Goal: Find specific page/section: Find specific page/section

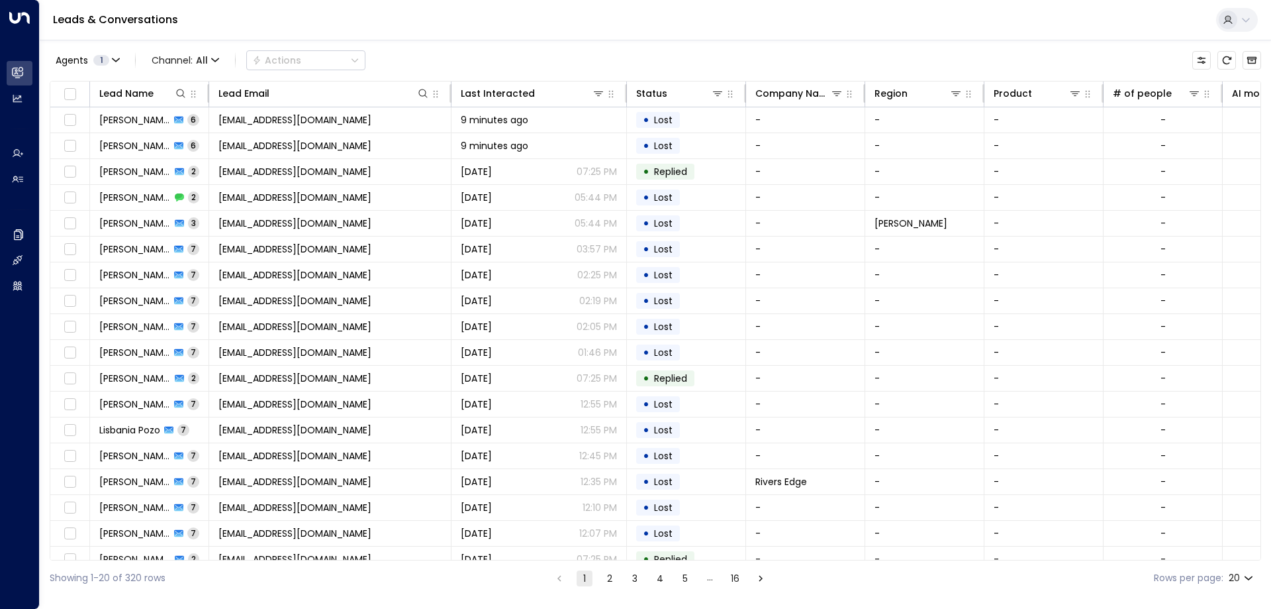
click at [557, 577] on li "pagination navigation" at bounding box center [559, 577] width 17 height 17
click at [559, 577] on li "pagination navigation" at bounding box center [559, 577] width 17 height 17
click at [556, 577] on li "pagination navigation" at bounding box center [559, 577] width 17 height 17
click at [256, 32] on div "Leads & Conversations" at bounding box center [656, 20] width 1232 height 40
drag, startPoint x: 197, startPoint y: 20, endPoint x: 46, endPoint y: 22, distance: 150.3
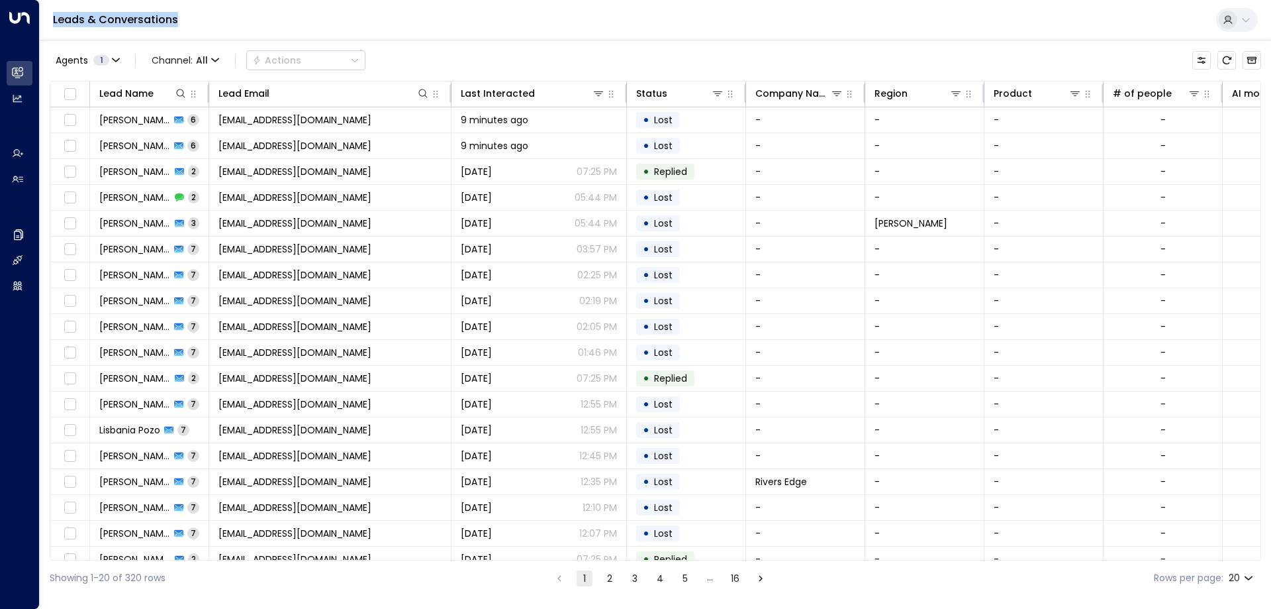
click at [46, 22] on div "Leads & Conversations" at bounding box center [656, 20] width 1232 height 40
click at [57, 17] on link "Leads & Conversations" at bounding box center [115, 19] width 125 height 15
click at [190, 25] on div "Leads & Conversations" at bounding box center [656, 20] width 1232 height 40
drag, startPoint x: 183, startPoint y: 17, endPoint x: 49, endPoint y: 29, distance: 135.0
click at [49, 29] on div "Leads & Conversations" at bounding box center [656, 20] width 1232 height 40
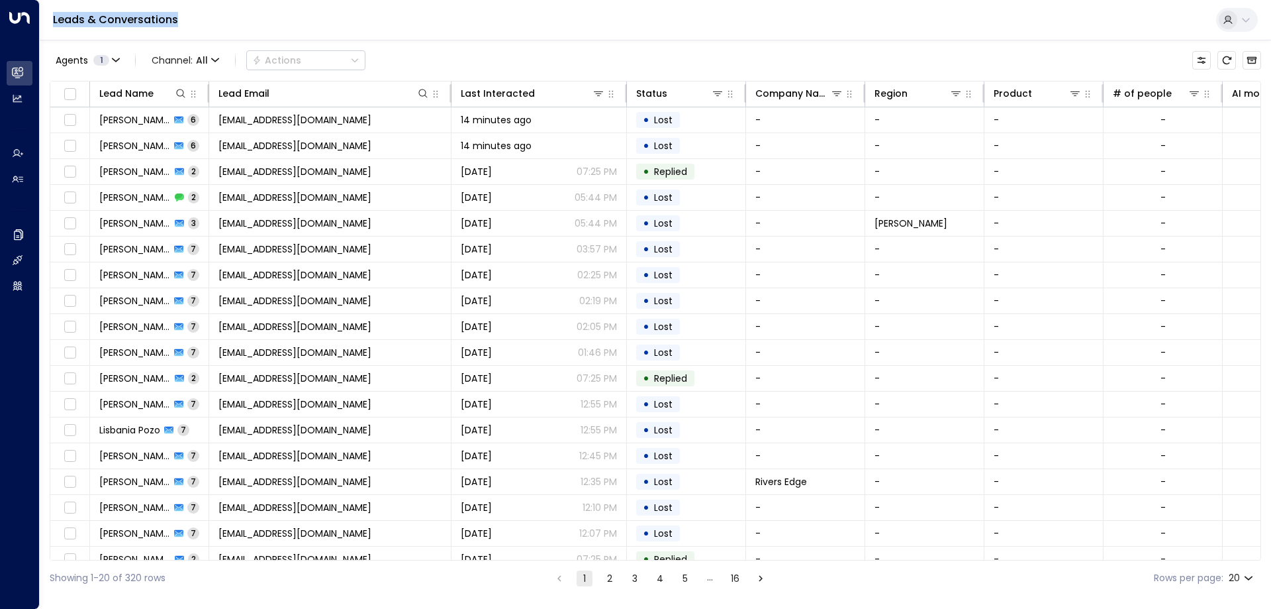
click at [64, 29] on div "Leads & Conversations" at bounding box center [656, 20] width 1232 height 40
click at [1111, 30] on div "Leads & Conversations" at bounding box center [656, 20] width 1232 height 40
click at [403, 40] on div "Agents 1 Channel: All Actions Lead Name Lead Email Last Interacted Status Compa…" at bounding box center [656, 318] width 1212 height 556
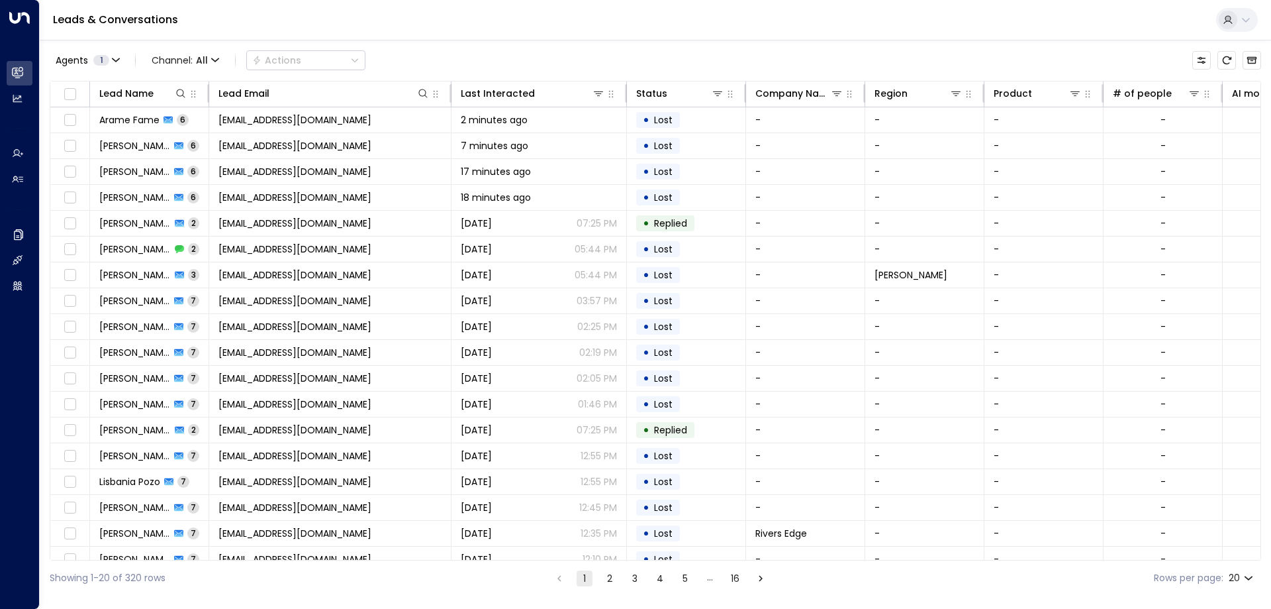
click at [555, 15] on div "Leads & Conversations" at bounding box center [656, 20] width 1232 height 40
click at [459, 11] on div "Leads & Conversations" at bounding box center [656, 20] width 1232 height 40
